Goal: Information Seeking & Learning: Find specific fact

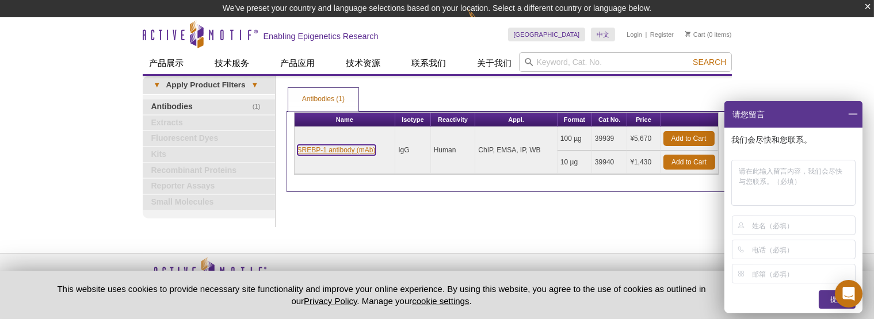
click at [337, 153] on link "SREBP-1 antibody (mAb)" at bounding box center [336, 150] width 78 height 10
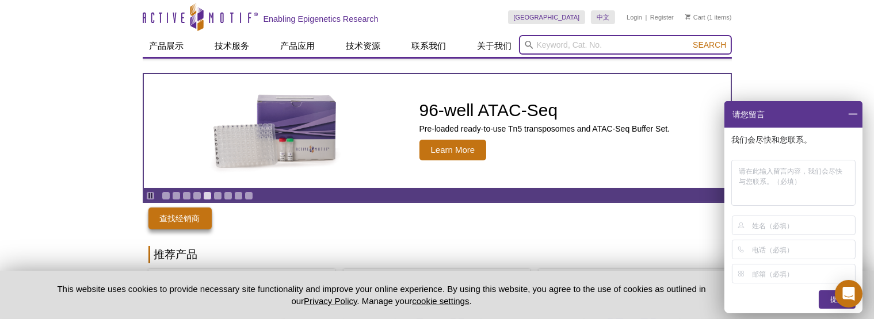
click at [566, 38] on input "search" at bounding box center [625, 45] width 213 height 20
type input "SREBP2"
click at [689, 40] on button "Search" at bounding box center [709, 45] width 40 height 10
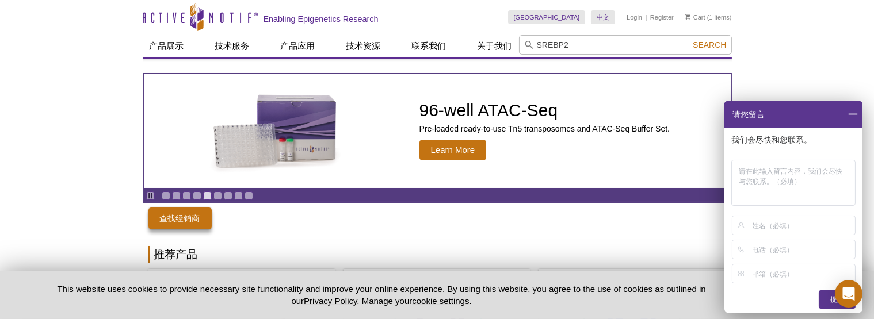
click at [854, 117] on span at bounding box center [853, 114] width 20 height 26
